Goal: Task Accomplishment & Management: Complete application form

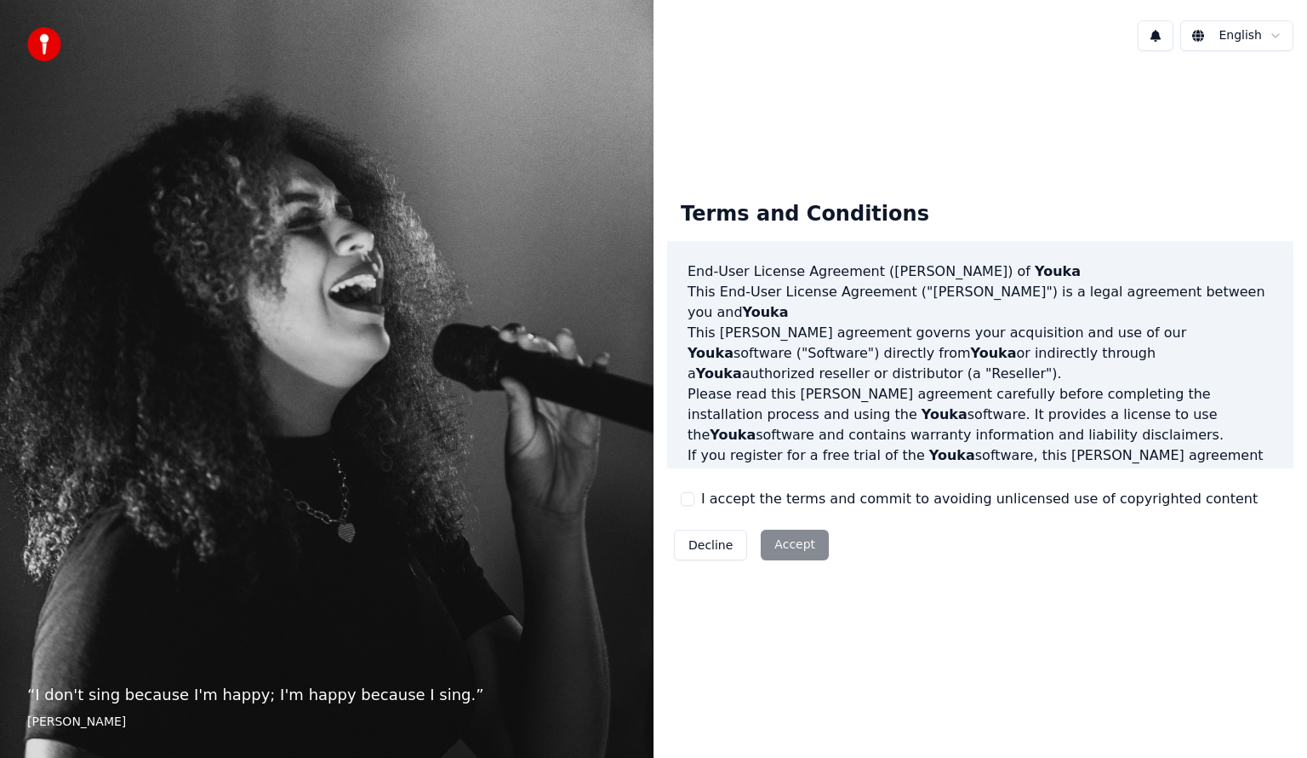
click at [689, 504] on button "I accept the terms and commit to avoiding unlicensed use of copyrighted content" at bounding box center [688, 499] width 14 height 14
click at [787, 538] on button "Accept" at bounding box center [795, 544] width 68 height 31
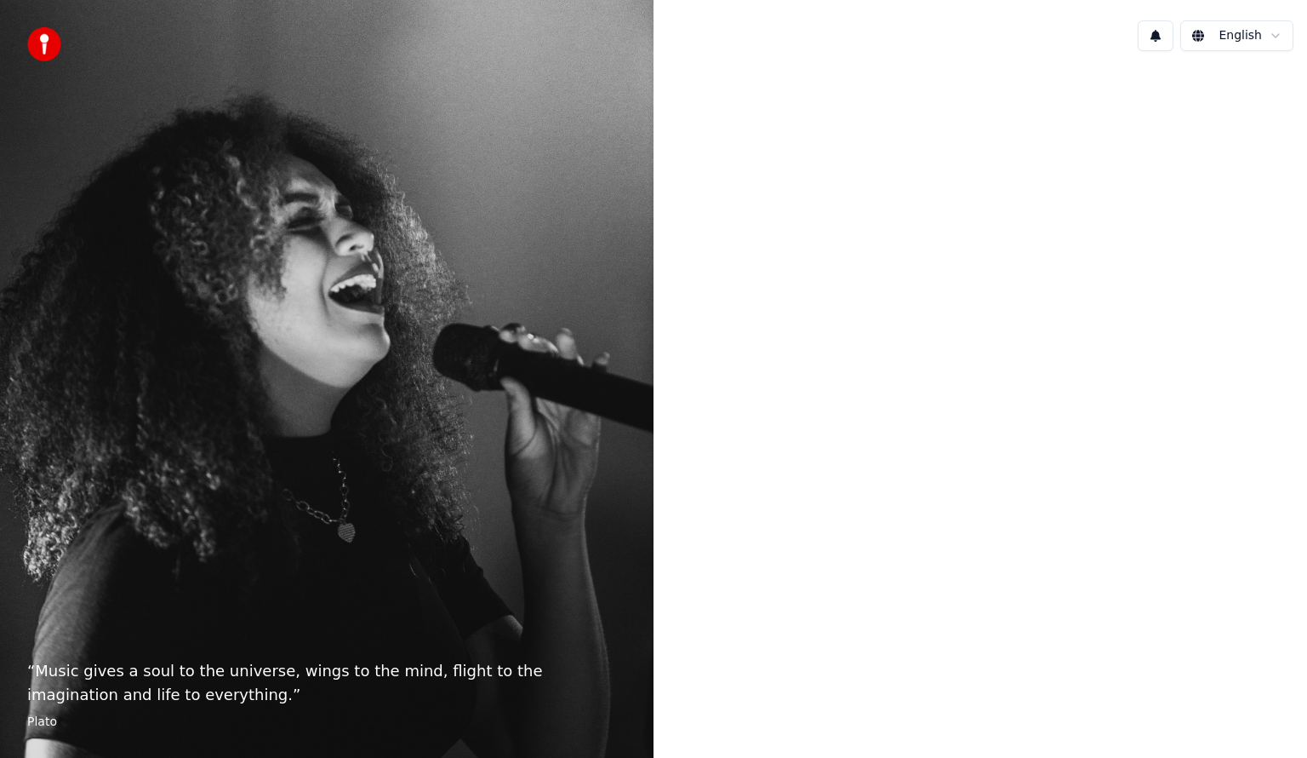
click at [827, 409] on div at bounding box center [981, 377] width 654 height 625
click at [1001, 187] on div at bounding box center [981, 377] width 654 height 625
click at [1281, 36] on html "“ Music gives a soul to the universe, wings to the mind, flight to the imaginat…" at bounding box center [653, 379] width 1307 height 758
click at [1280, 37] on html "“ Music gives a soul to the universe, wings to the mind, flight to the imaginat…" at bounding box center [653, 379] width 1307 height 758
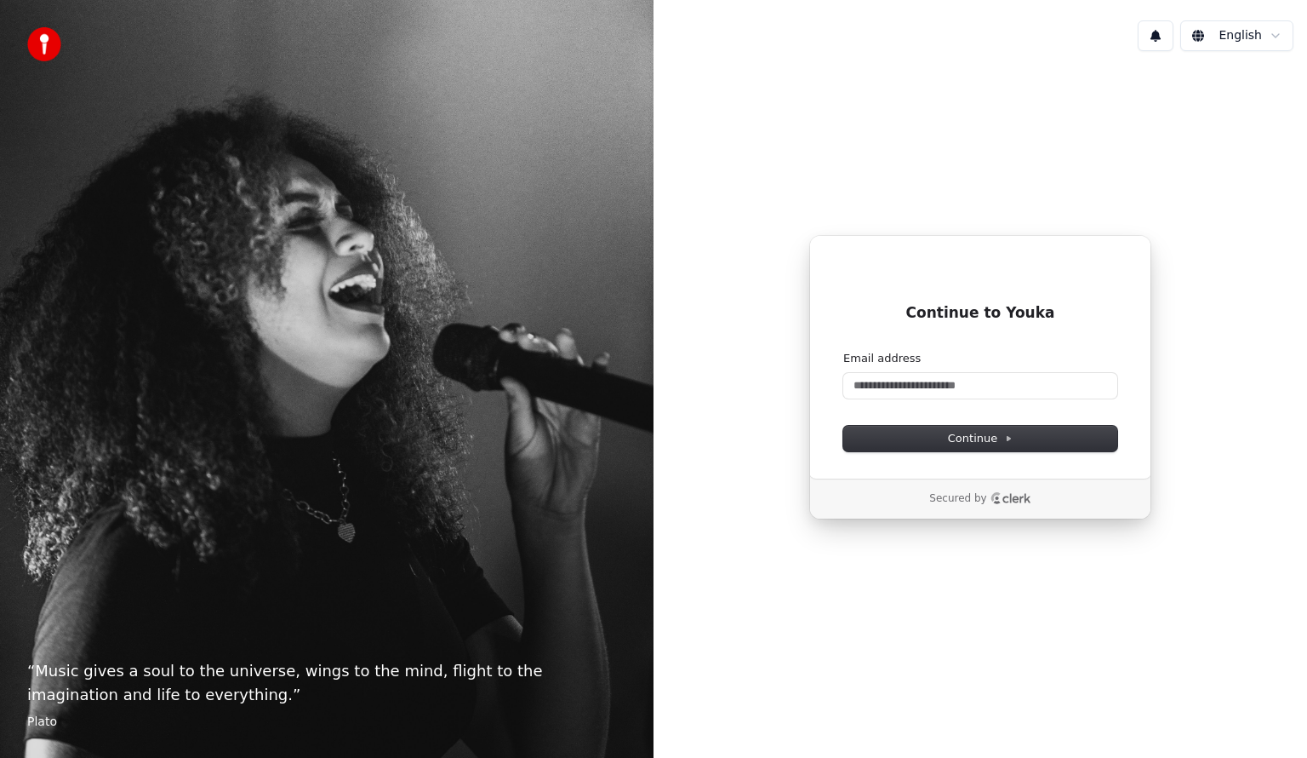
click at [1166, 40] on button at bounding box center [1156, 35] width 36 height 31
click at [1005, 378] on input "Email address" at bounding box center [981, 386] width 274 height 26
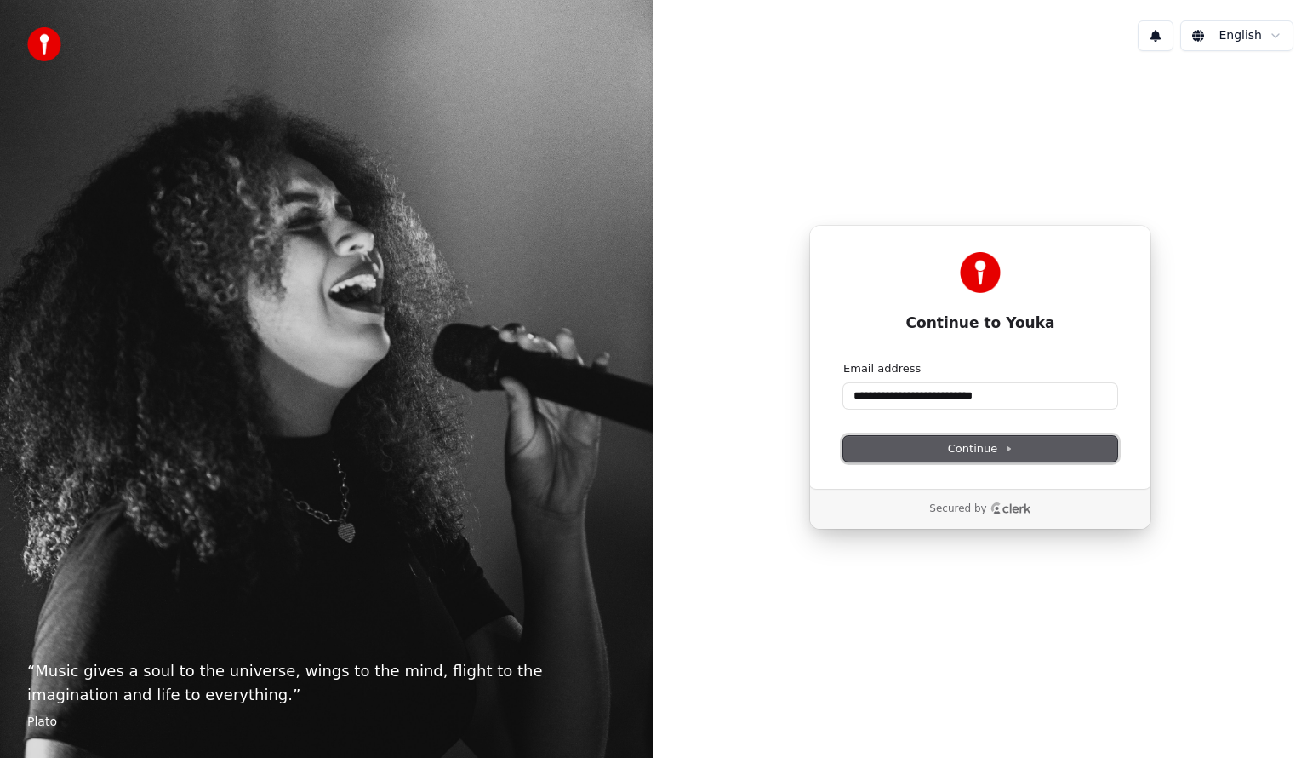
click at [1064, 453] on button "Continue" at bounding box center [981, 449] width 274 height 26
type input "**********"
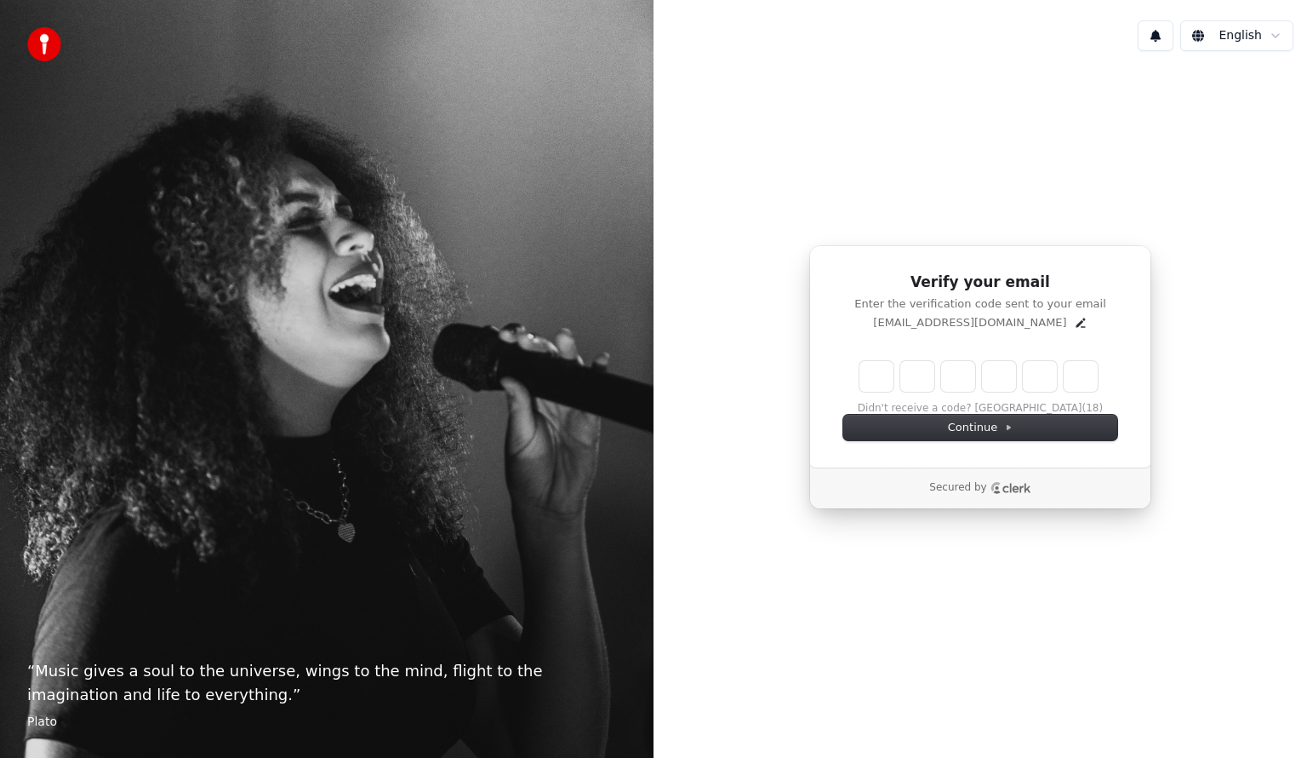
type input "******"
type input "*"
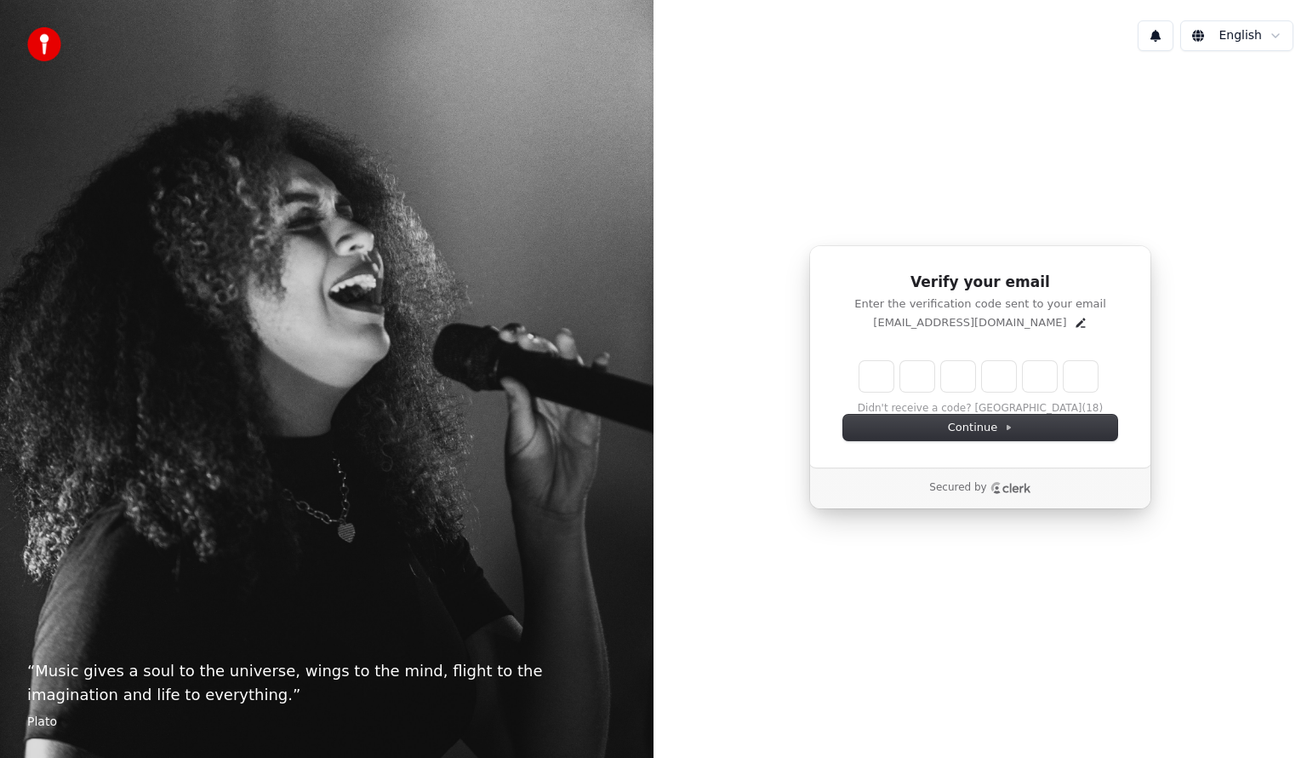
type input "*"
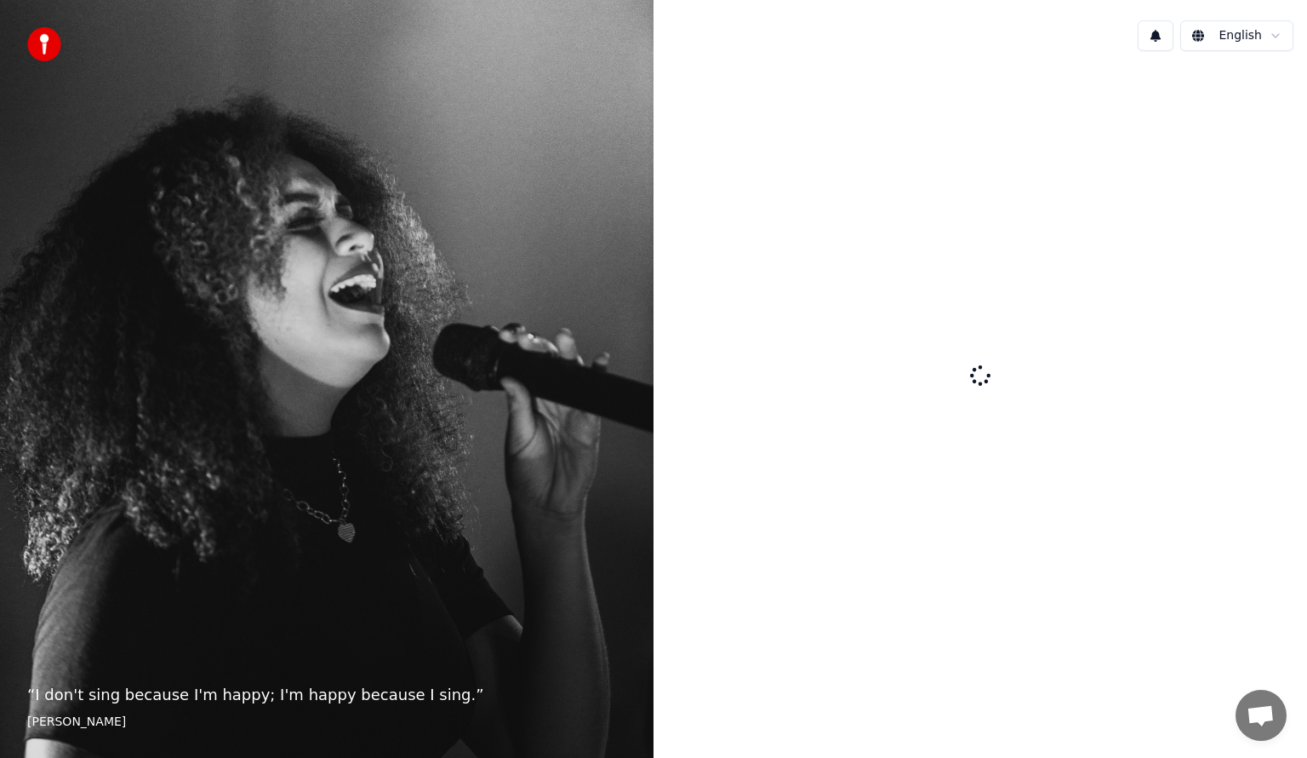
click at [1290, 4] on div "English" at bounding box center [981, 379] width 654 height 758
